Goal: Entertainment & Leisure: Consume media (video, audio)

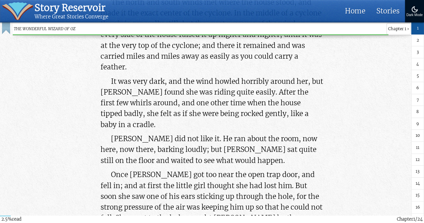
scroll to position [30, 0]
drag, startPoint x: 0, startPoint y: 0, endPoint x: 55, endPoint y: 79, distance: 96.6
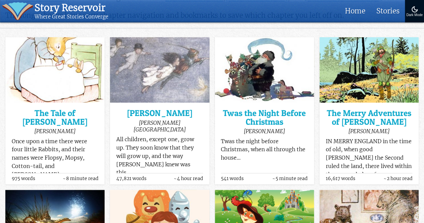
scroll to position [74, 0]
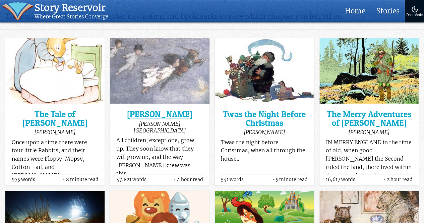
click at [159, 115] on h3 "[PERSON_NAME]" at bounding box center [159, 114] width 87 height 8
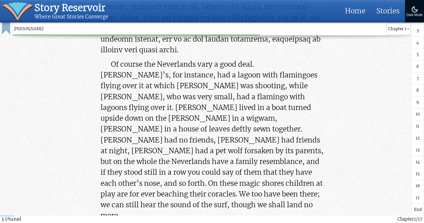
scroll to position [2068, 0]
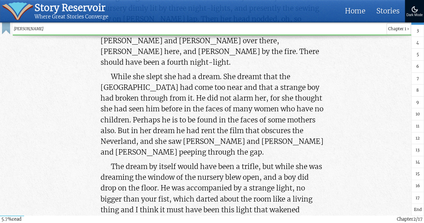
scroll to position [3390, 0]
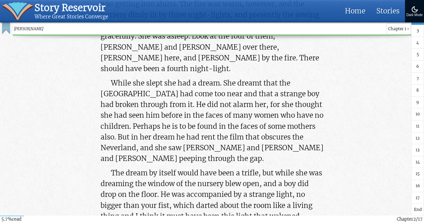
click at [197, 168] on p "The dream by itself would have been a trifle, but while she was dreaming the wi…" at bounding box center [212, 200] width 223 height 65
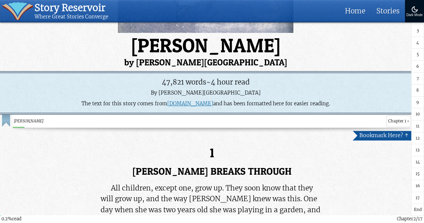
scroll to position [98, 0]
